Goal: Task Accomplishment & Management: Manage account settings

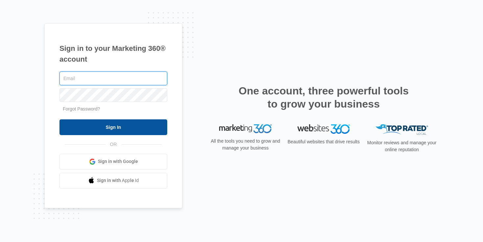
type input "[PERSON_NAME][EMAIL_ADDRESS][PERSON_NAME][DOMAIN_NAME]"
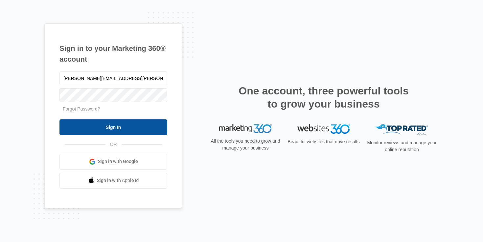
click at [93, 130] on input "Sign In" at bounding box center [113, 127] width 108 height 16
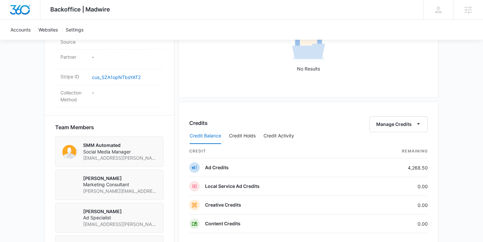
scroll to position [403, 0]
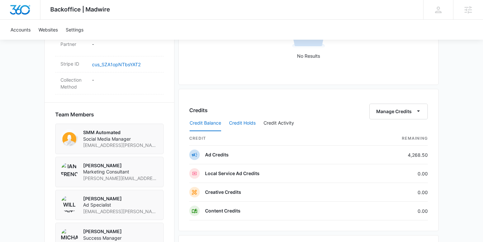
click at [248, 118] on button "Credit Holds" at bounding box center [242, 124] width 27 height 16
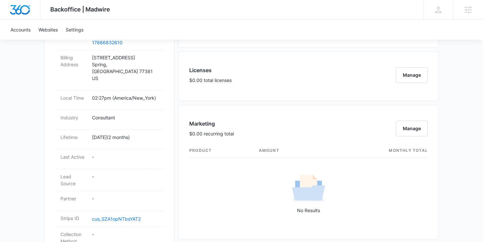
scroll to position [246, 0]
